Goal: Task Accomplishment & Management: Manage account settings

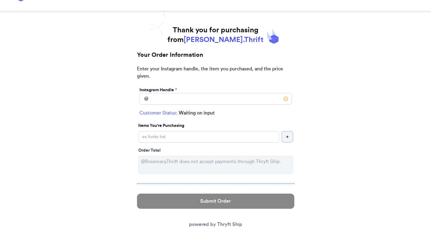
scroll to position [25, 0]
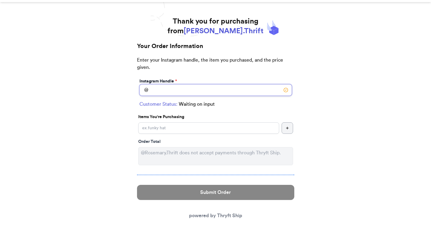
click at [174, 93] on input "Instagram Handle *" at bounding box center [215, 89] width 152 height 11
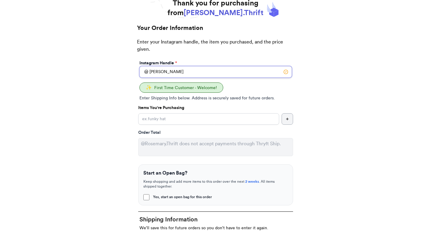
scroll to position [51, 0]
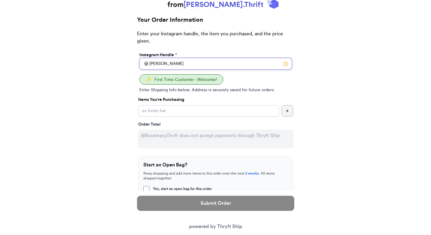
type input "[PERSON_NAME]"
click at [144, 189] on input "Yes, start an open bag for this order" at bounding box center [146, 189] width 6 height 6
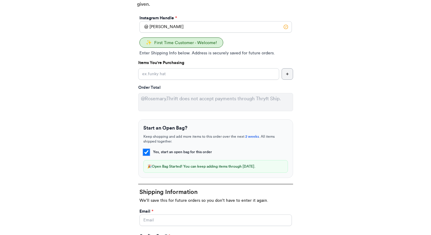
scroll to position [90, 0]
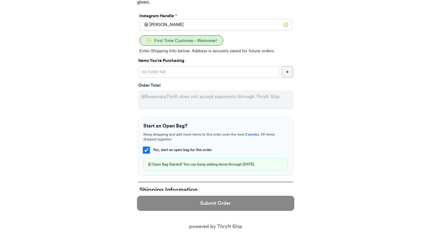
click at [147, 150] on input "Yes, start an open bag for this order" at bounding box center [146, 150] width 6 height 6
checkbox input "false"
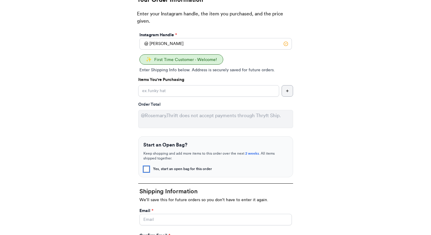
scroll to position [65, 0]
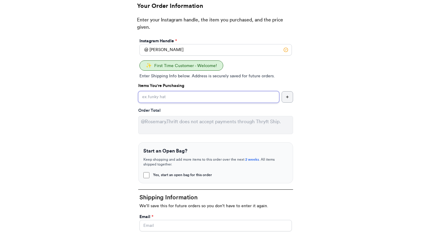
click at [163, 97] on input "Yes, start an open bag for this order" at bounding box center [208, 96] width 141 height 11
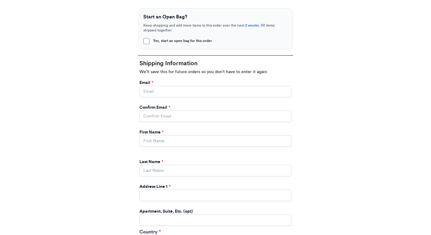
scroll to position [128, 0]
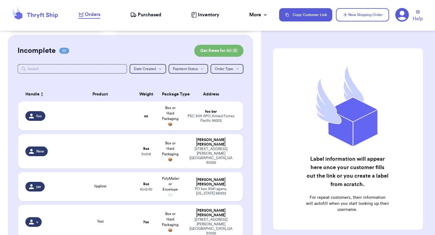
scroll to position [41, 0]
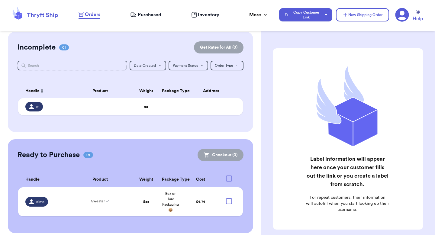
scroll to position [118, 0]
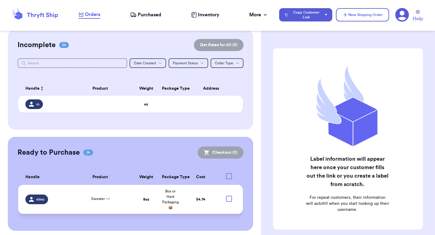
click at [118, 201] on div "Sweater + 1" at bounding box center [100, 199] width 60 height 7
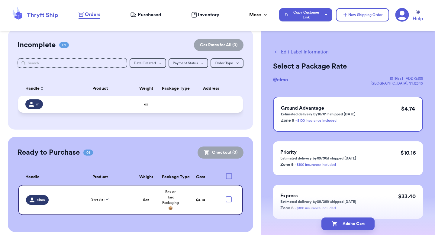
scroll to position [51, 0]
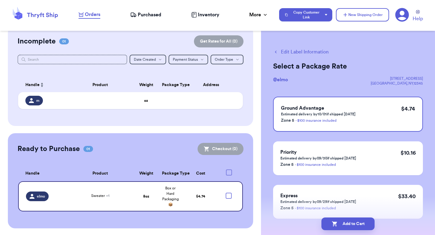
click at [287, 49] on button "Edit Label Information" at bounding box center [301, 51] width 56 height 7
checkbox input "true"
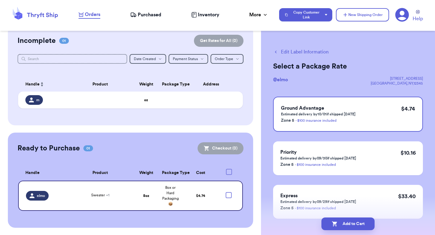
select select "paid"
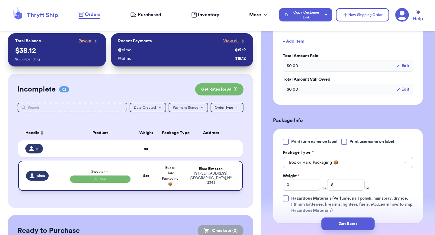
scroll to position [0, 0]
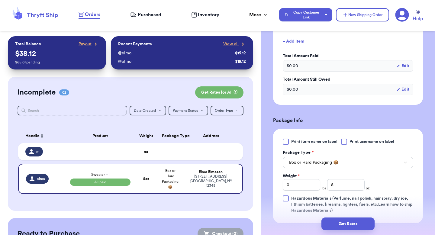
click at [242, 15] on div "Orders Purchased Inventory More Stats Completed Orders Payments Payouts" at bounding box center [176, 15] width 195 height 8
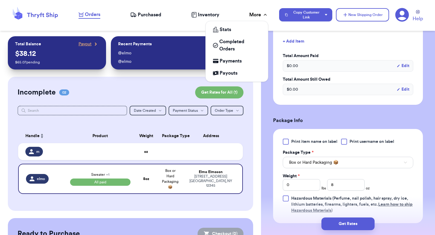
click at [253, 14] on div "More" at bounding box center [258, 14] width 19 height 7
click at [253, 15] on div "More" at bounding box center [258, 14] width 19 height 7
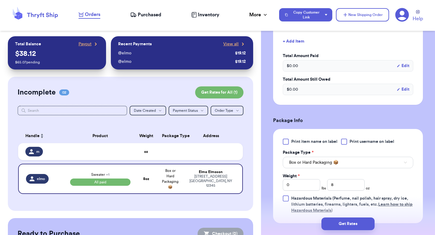
click at [275, 117] on h3 "Package Info" at bounding box center [348, 120] width 150 height 7
